Goal: Information Seeking & Learning: Learn about a topic

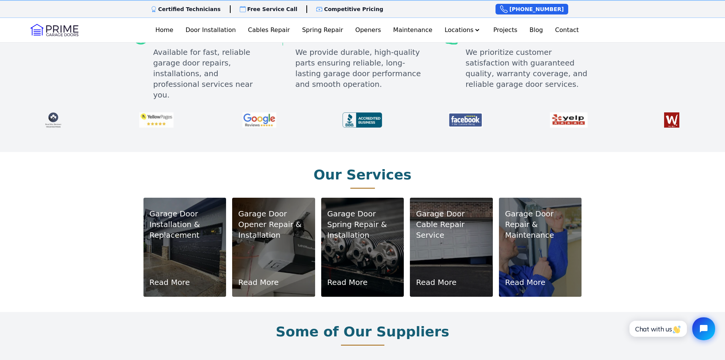
scroll to position [381, 0]
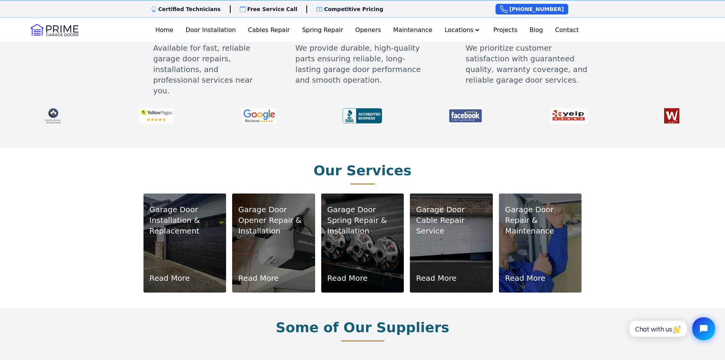
click at [193, 231] on div "Garage Door Installation & Replacement Read More" at bounding box center [185, 243] width 71 height 81
click at [173, 273] on link "Read More" at bounding box center [170, 278] width 40 height 11
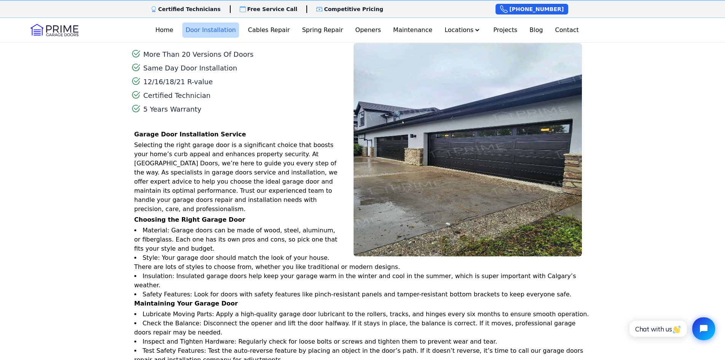
scroll to position [609, 0]
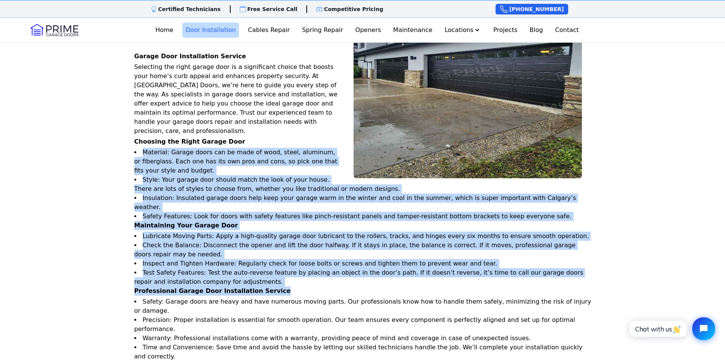
drag, startPoint x: 142, startPoint y: 137, endPoint x: 490, endPoint y: 268, distance: 371.7
click at [490, 268] on div "Garage Door Installation Service Selecting the right garage door is a significa…" at bounding box center [362, 230] width 463 height 356
click at [490, 286] on p "Professional Garage Door Installation Service" at bounding box center [364, 290] width 460 height 9
drag, startPoint x: 474, startPoint y: 265, endPoint x: 121, endPoint y: 140, distance: 374.1
click at [121, 140] on div "More Than 20 Versions Of Doors Same Day Door Installation 12/16/18/21 R-value C…" at bounding box center [362, 207] width 487 height 490
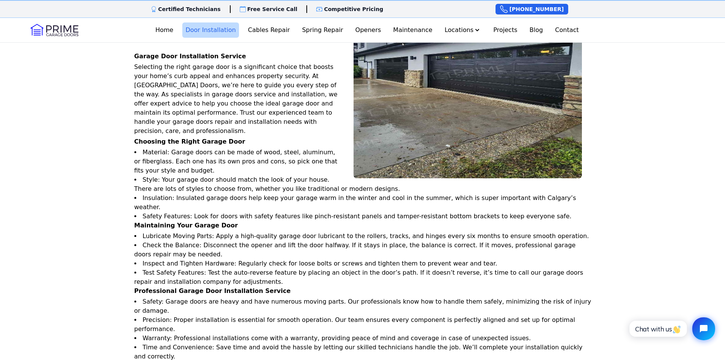
click at [120, 137] on div "More Than 20 Versions Of Doors Same Day Door Installation 12/16/18/21 R-value C…" at bounding box center [362, 207] width 487 height 490
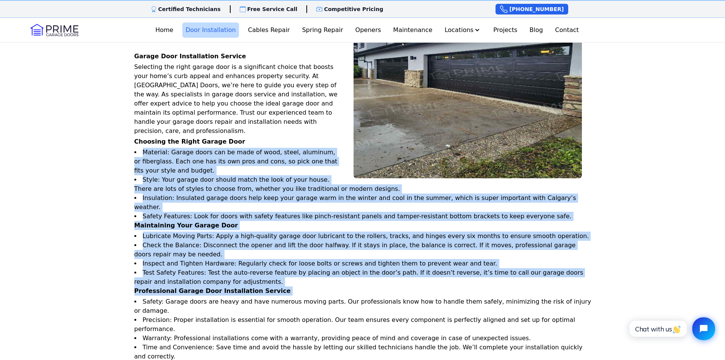
drag, startPoint x: 120, startPoint y: 137, endPoint x: 371, endPoint y: 262, distance: 279.9
click at [371, 262] on div "More Than 20 Versions Of Doors Same Day Door Installation 12/16/18/21 R-value C…" at bounding box center [362, 207] width 487 height 490
click at [371, 286] on p "Professional Garage Door Installation Service" at bounding box center [364, 290] width 460 height 9
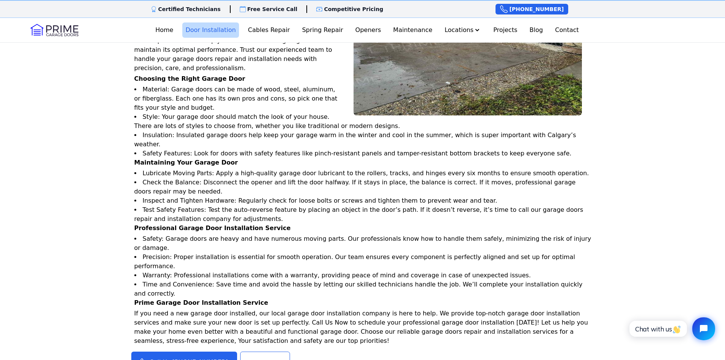
scroll to position [685, 0]
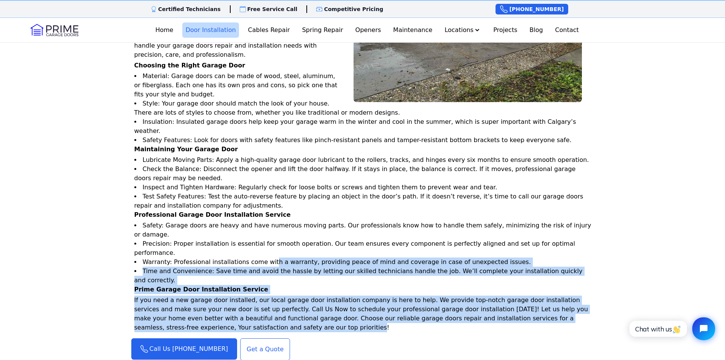
drag, startPoint x: 264, startPoint y: 211, endPoint x: 336, endPoint y: 270, distance: 92.8
click at [336, 270] on div "Garage Door Installation Service Selecting the right garage door is a significa…" at bounding box center [362, 154] width 463 height 356
click at [336, 295] on p "If you need a new garage door installed, our local garage door installation com…" at bounding box center [364, 313] width 460 height 37
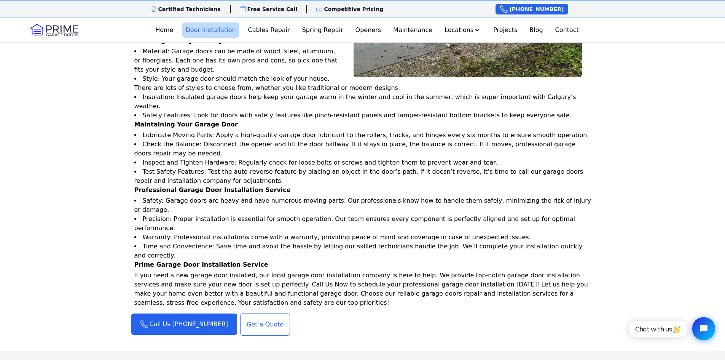
scroll to position [723, 0]
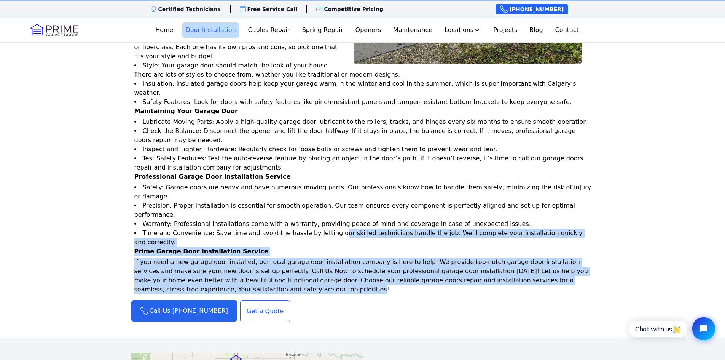
drag, startPoint x: 323, startPoint y: 189, endPoint x: 601, endPoint y: 236, distance: 282.3
click at [601, 236] on div "More Than 20 Versions Of Doors Same Day Door Installation 12/16/18/21 R-value C…" at bounding box center [362, 93] width 487 height 490
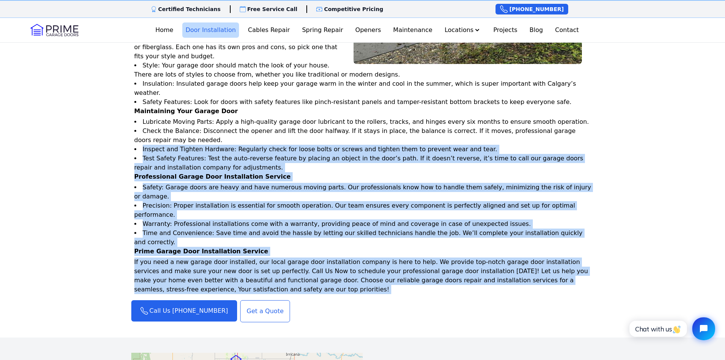
drag, startPoint x: 601, startPoint y: 236, endPoint x: 93, endPoint y: 125, distance: 520.0
click at [93, 125] on div "Our Garage Door Installation Service More Than 20 Versions Of Doors Same Day Do…" at bounding box center [362, 69] width 725 height 535
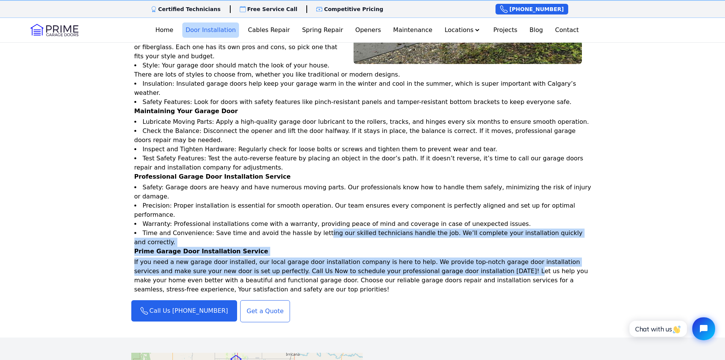
drag, startPoint x: 309, startPoint y: 185, endPoint x: 432, endPoint y: 217, distance: 127.1
click at [432, 217] on div "Garage Door Installation Service Selecting the right garage door is a significa…" at bounding box center [362, 116] width 463 height 356
click at [432, 257] on p "If you need a new garage door installed, our local garage door installation com…" at bounding box center [364, 275] width 460 height 37
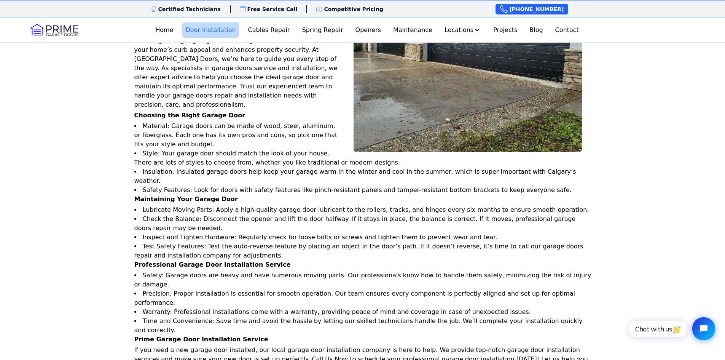
scroll to position [533, 0]
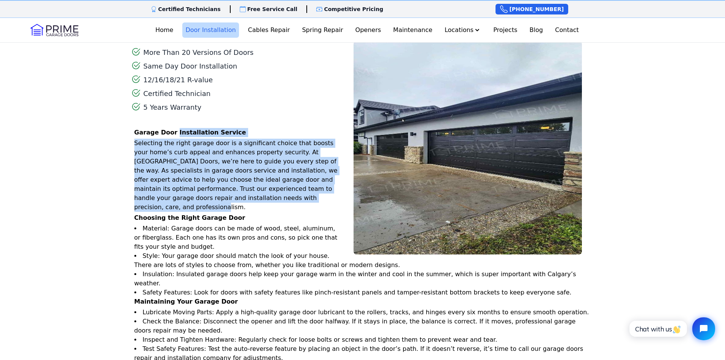
drag, startPoint x: 172, startPoint y: 125, endPoint x: 278, endPoint y: 189, distance: 123.4
click at [278, 189] on div "Garage Door Installation Service Selecting the right garage door is a significa…" at bounding box center [364, 170] width 460 height 84
click at [278, 189] on p "Selecting the right garage door is a significant choice that boosts your home’s…" at bounding box center [364, 175] width 460 height 73
drag, startPoint x: 278, startPoint y: 189, endPoint x: 117, endPoint y: 120, distance: 174.5
click at [117, 120] on div "Our Garage Door Installation Service More Than 20 Versions Of Doors Same Day Do…" at bounding box center [362, 259] width 725 height 535
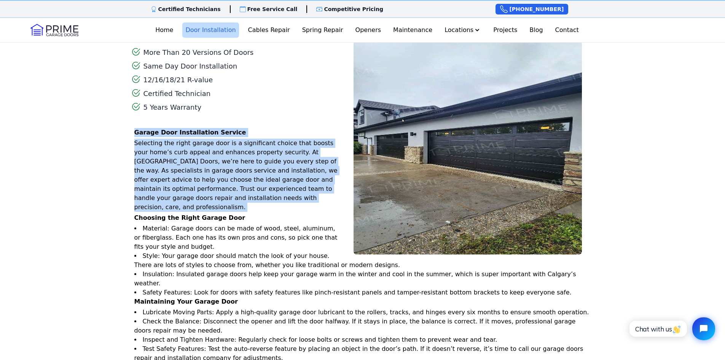
click at [117, 120] on div "Our Garage Door Installation Service More Than 20 Versions Of Doors Same Day Do…" at bounding box center [362, 259] width 725 height 535
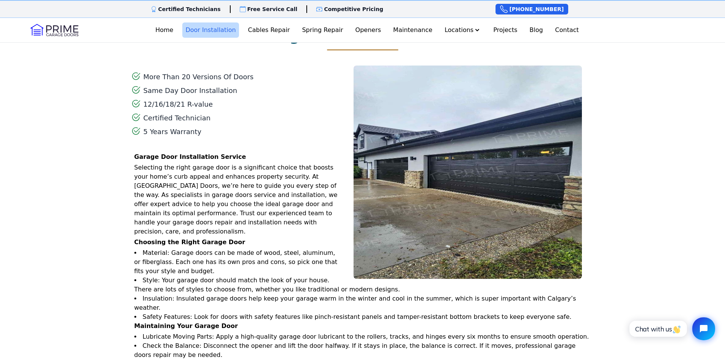
scroll to position [495, 0]
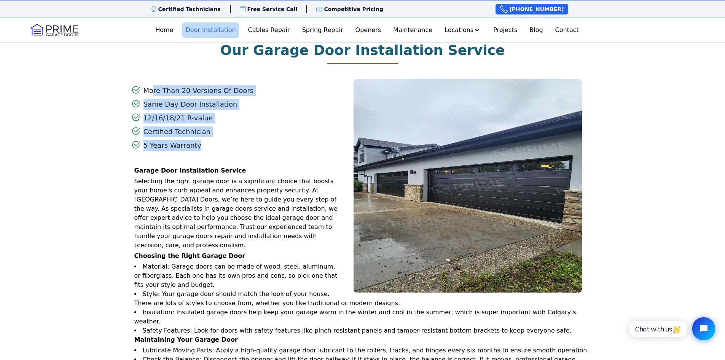
drag, startPoint x: 155, startPoint y: 83, endPoint x: 201, endPoint y: 143, distance: 75.9
click at [201, 143] on div "More Than 20 Versions Of Doors Same Day Door Installation 12/16/18/21 R-value C…" at bounding box center [192, 119] width 123 height 69
click at [202, 140] on div "5 Years Warranty" at bounding box center [192, 147] width 123 height 14
drag, startPoint x: 202, startPoint y: 139, endPoint x: 88, endPoint y: 78, distance: 129.1
click at [88, 78] on div "Our Garage Door Installation Service More Than 20 Versions Of Doors Same Day Do…" at bounding box center [362, 297] width 725 height 535
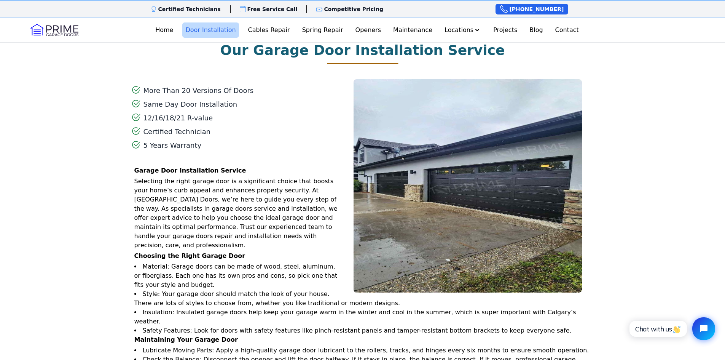
click at [88, 78] on div "Our Garage Door Installation Service More Than 20 Versions Of Doors Same Day Do…" at bounding box center [362, 297] width 725 height 535
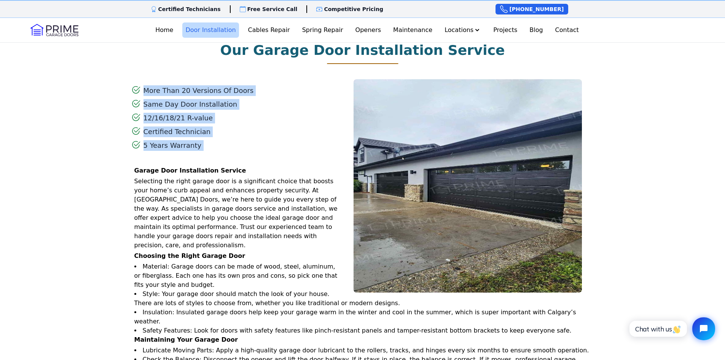
drag, startPoint x: 88, startPoint y: 78, endPoint x: 202, endPoint y: 136, distance: 127.5
click at [202, 136] on div "Our Garage Door Installation Service More Than 20 Versions Of Doors Same Day Do…" at bounding box center [362, 297] width 725 height 535
click at [202, 140] on div "5 Years Warranty" at bounding box center [192, 147] width 123 height 14
drag, startPoint x: 202, startPoint y: 136, endPoint x: 65, endPoint y: 77, distance: 149.4
click at [65, 77] on div "Our Garage Door Installation Service More Than 20 Versions Of Doors Same Day Do…" at bounding box center [362, 297] width 725 height 535
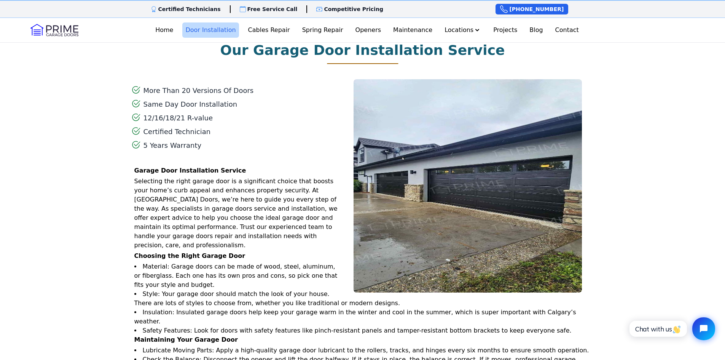
click at [65, 77] on div "Our Garage Door Installation Service More Than 20 Versions Of Doors Same Day Do…" at bounding box center [362, 297] width 725 height 535
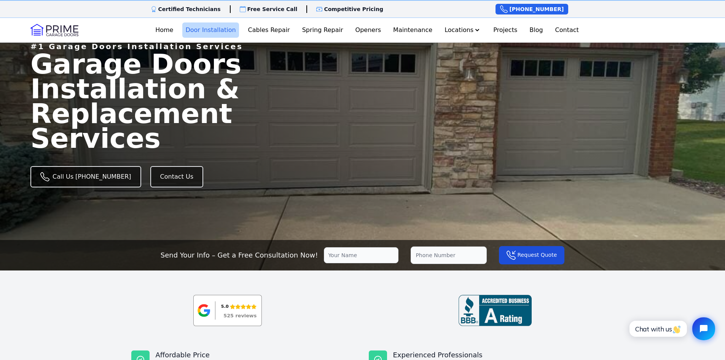
scroll to position [0, 0]
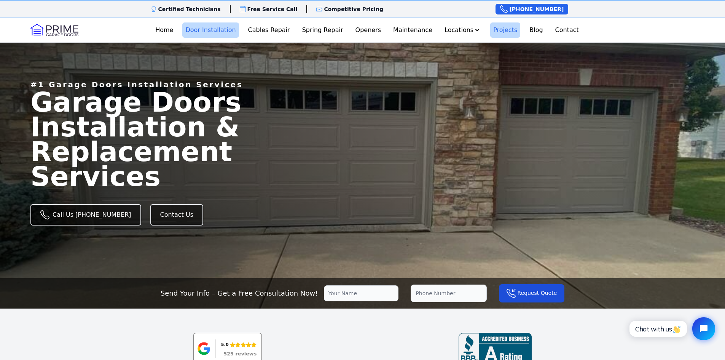
click at [501, 34] on link "Projects" at bounding box center [505, 29] width 30 height 15
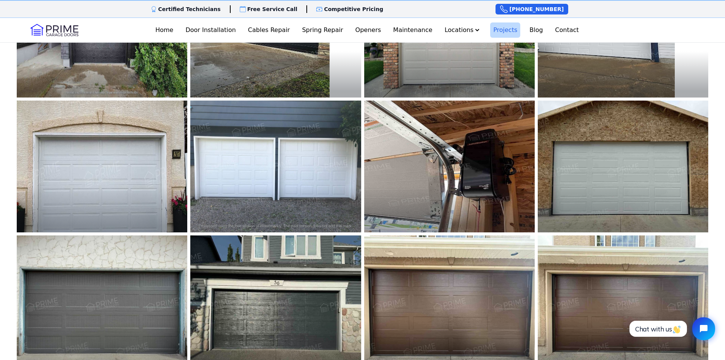
scroll to position [381, 0]
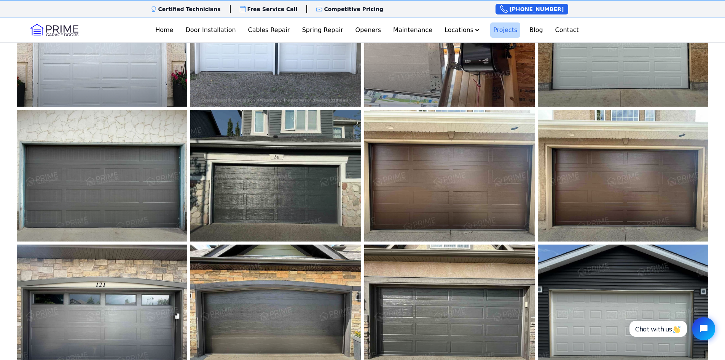
click at [116, 188] on img at bounding box center [102, 176] width 171 height 132
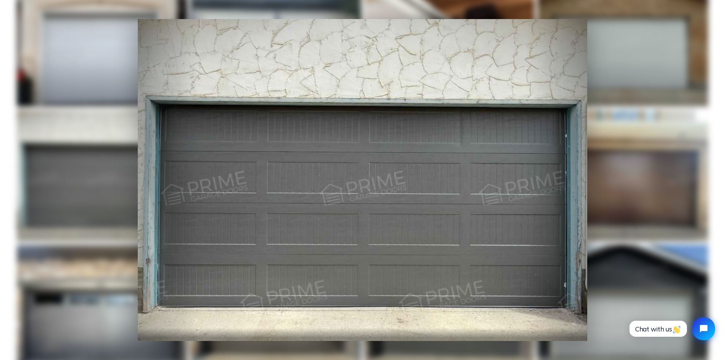
click at [646, 204] on div at bounding box center [362, 180] width 725 height 360
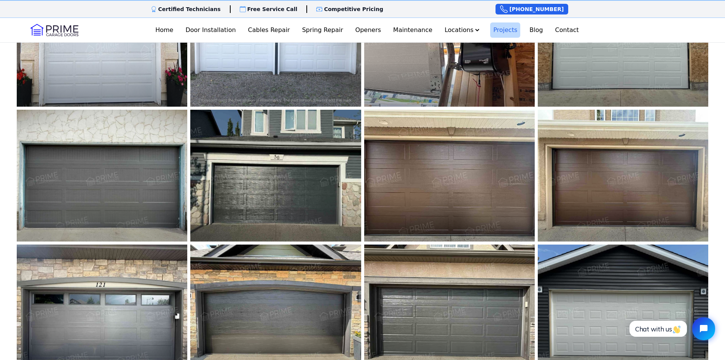
click at [487, 188] on img at bounding box center [450, 175] width 188 height 145
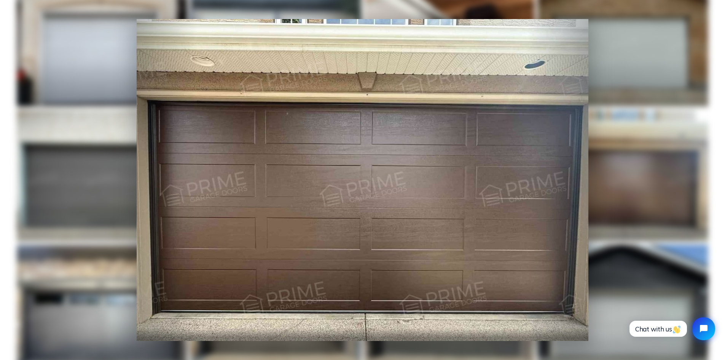
click at [657, 205] on div at bounding box center [362, 180] width 725 height 360
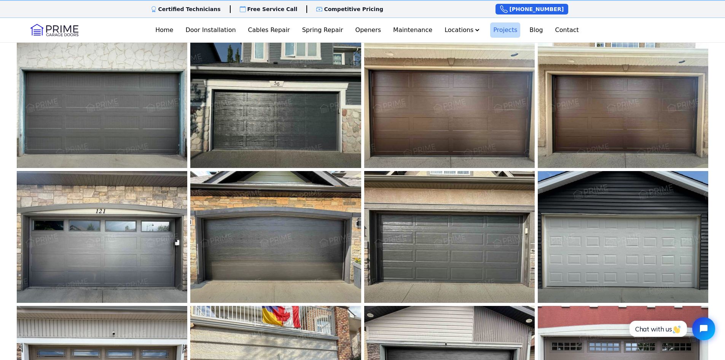
scroll to position [457, 0]
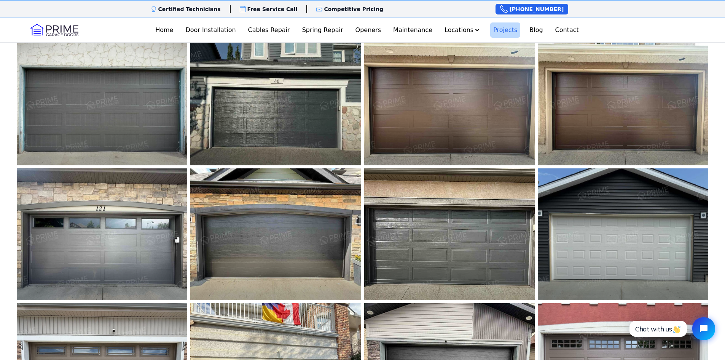
click at [419, 242] on img at bounding box center [450, 234] width 188 height 145
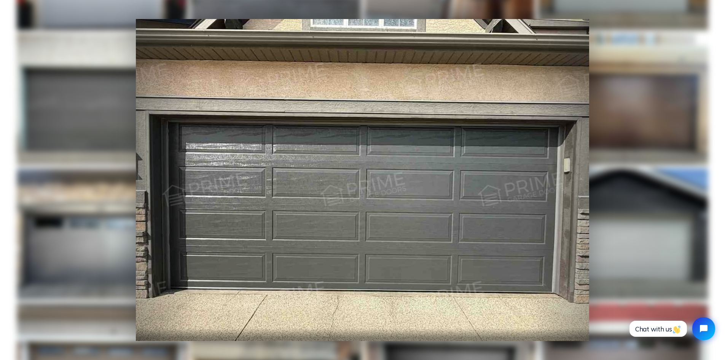
click at [646, 171] on div at bounding box center [362, 180] width 725 height 360
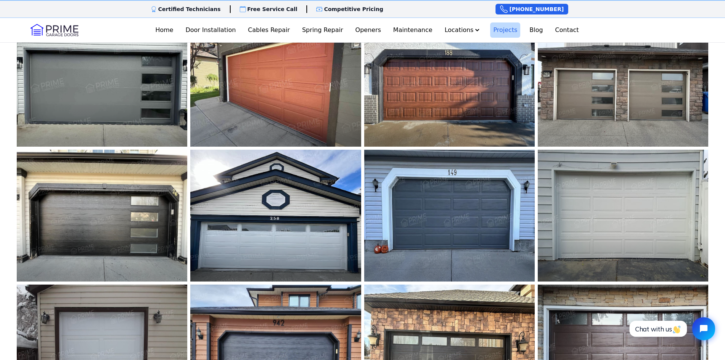
scroll to position [876, 0]
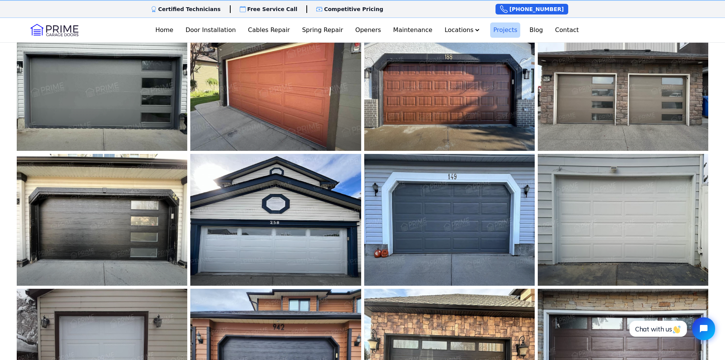
click at [654, 213] on img at bounding box center [623, 219] width 188 height 145
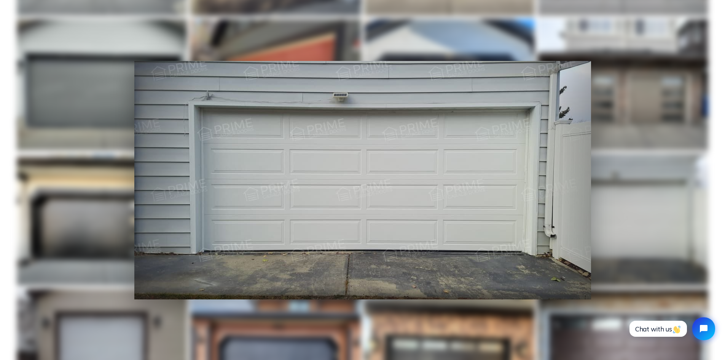
click at [667, 219] on div at bounding box center [362, 180] width 725 height 360
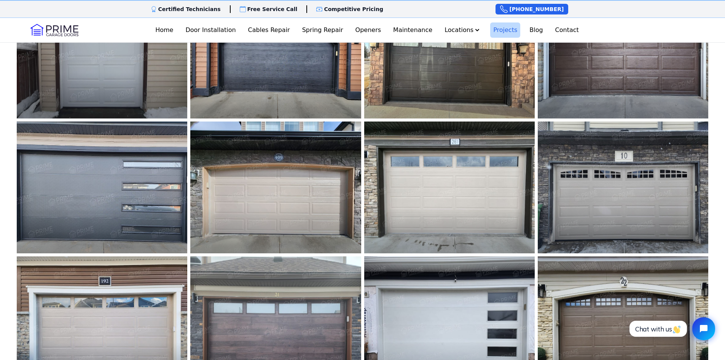
scroll to position [1180, 0]
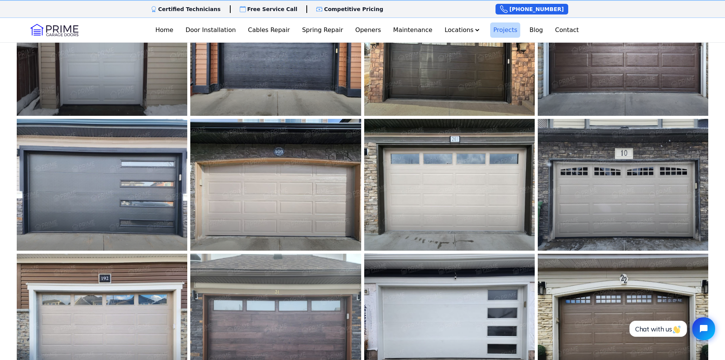
click at [298, 204] on img at bounding box center [276, 184] width 188 height 145
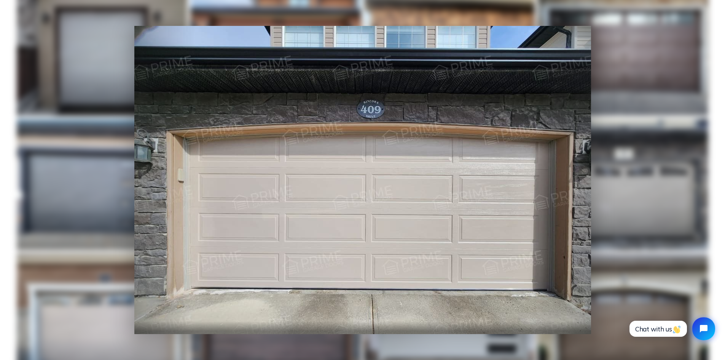
click at [636, 192] on div at bounding box center [362, 180] width 725 height 360
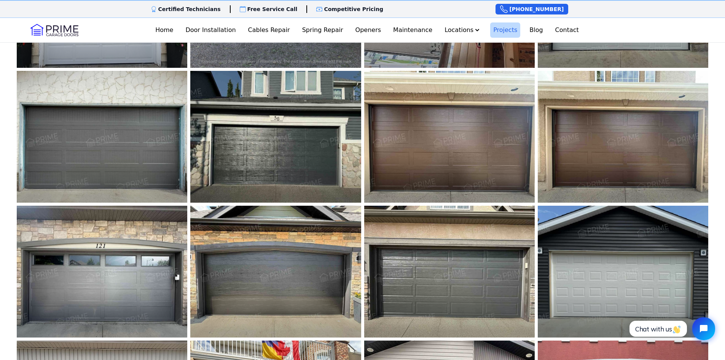
scroll to position [419, 0]
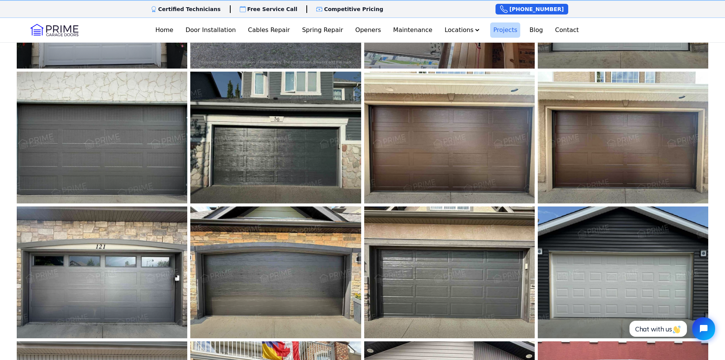
click at [84, 158] on img at bounding box center [102, 137] width 188 height 145
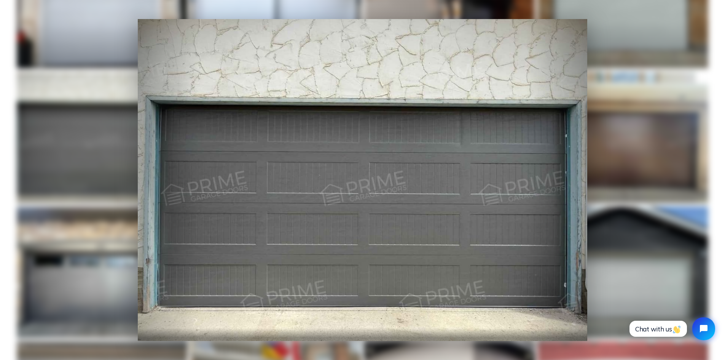
click at [83, 156] on div at bounding box center [362, 180] width 725 height 360
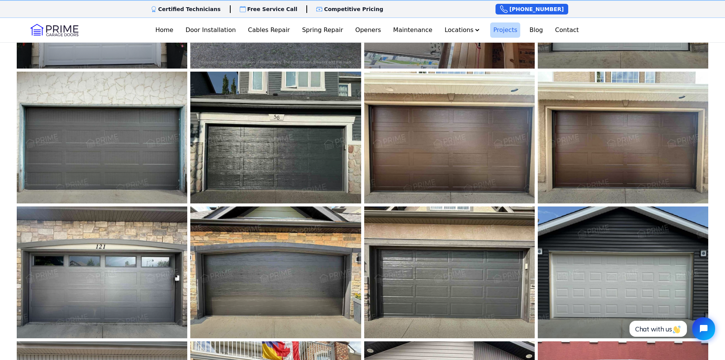
click at [275, 148] on img at bounding box center [276, 137] width 188 height 145
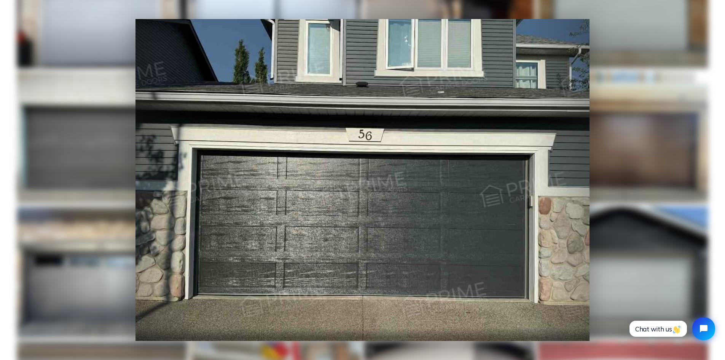
click at [672, 148] on div at bounding box center [362, 180] width 725 height 360
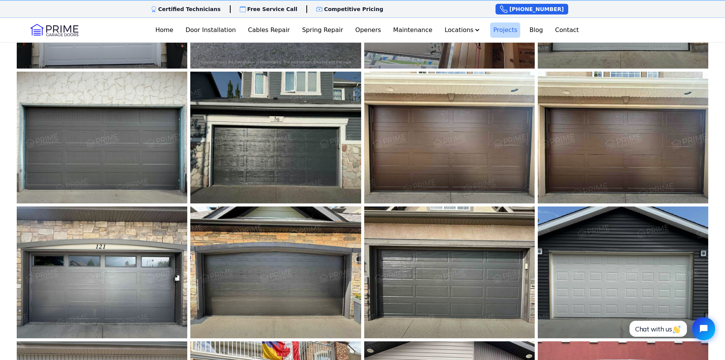
click at [622, 163] on img at bounding box center [623, 137] width 188 height 145
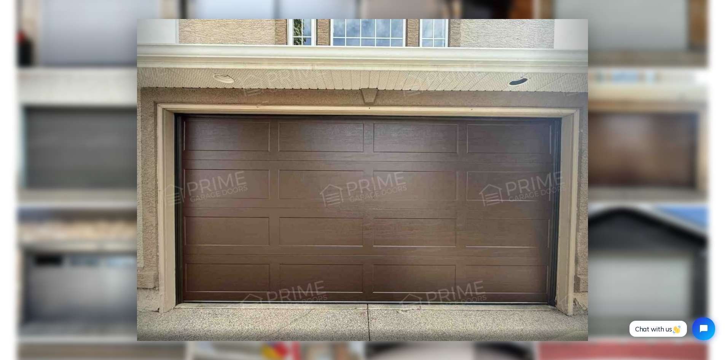
click at [634, 160] on div at bounding box center [362, 180] width 725 height 360
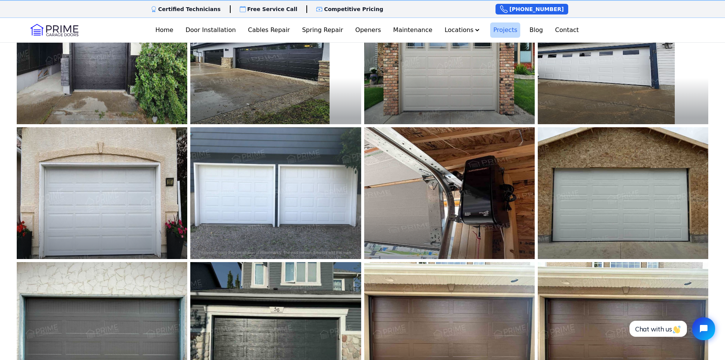
scroll to position [190, 0]
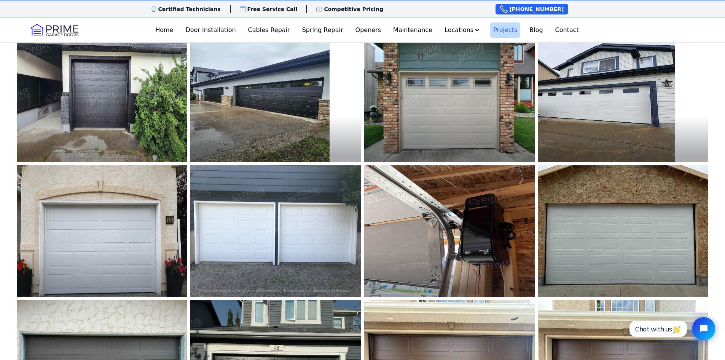
click at [623, 259] on img at bounding box center [623, 231] width 188 height 145
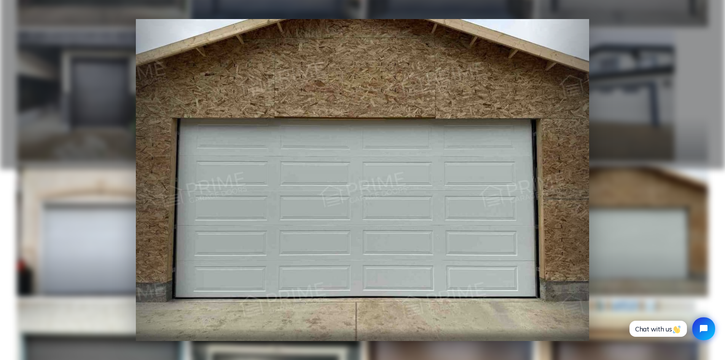
click at [643, 239] on div at bounding box center [362, 180] width 725 height 360
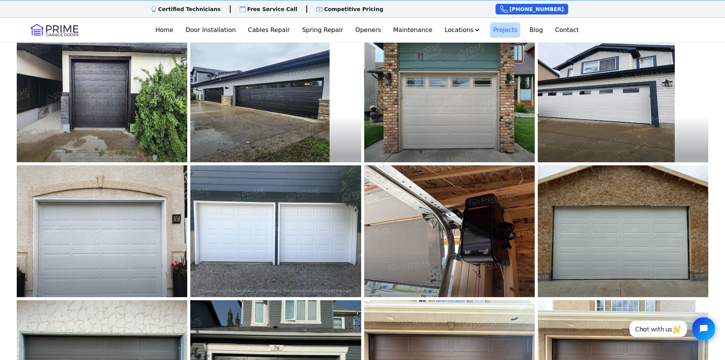
click at [124, 224] on img at bounding box center [102, 231] width 188 height 145
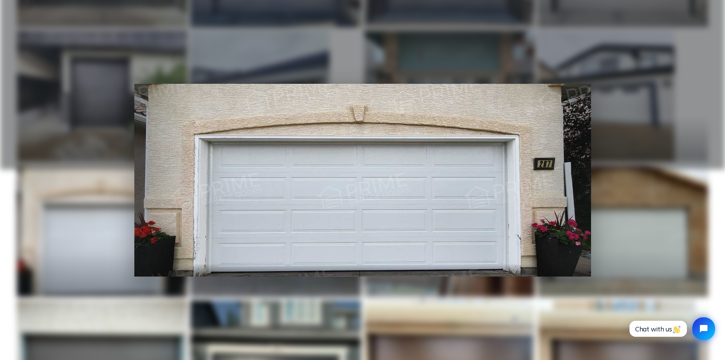
click at [608, 177] on div at bounding box center [362, 180] width 725 height 360
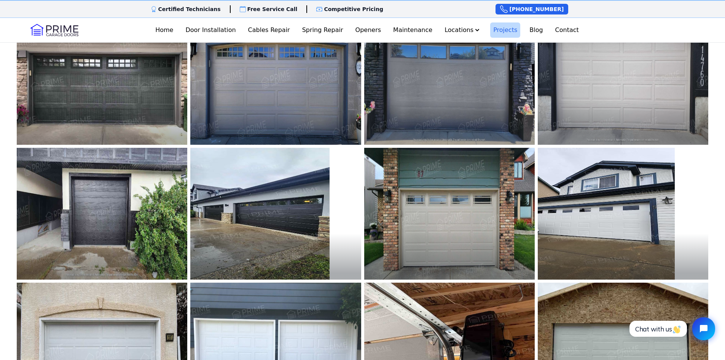
scroll to position [0, 0]
